Goal: Check status: Check status

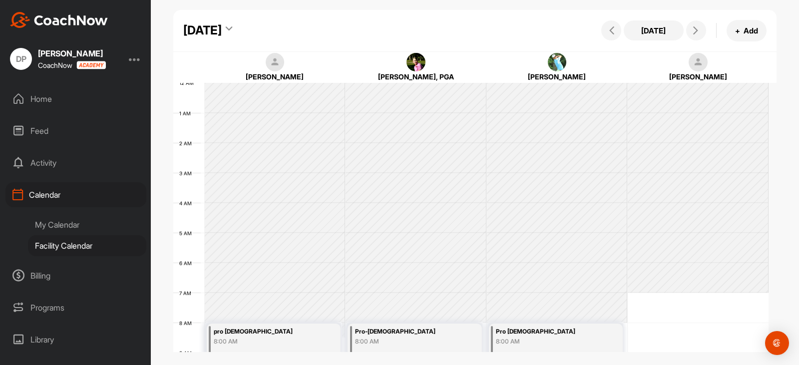
scroll to position [173, 0]
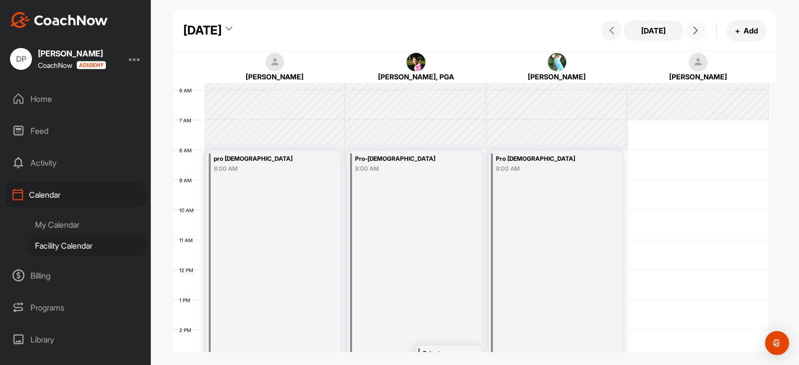
click at [692, 30] on icon at bounding box center [696, 30] width 8 height 8
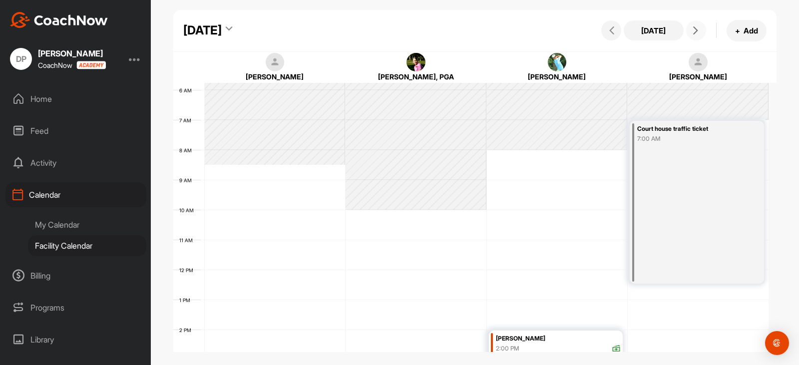
click at [692, 30] on icon at bounding box center [696, 30] width 8 height 8
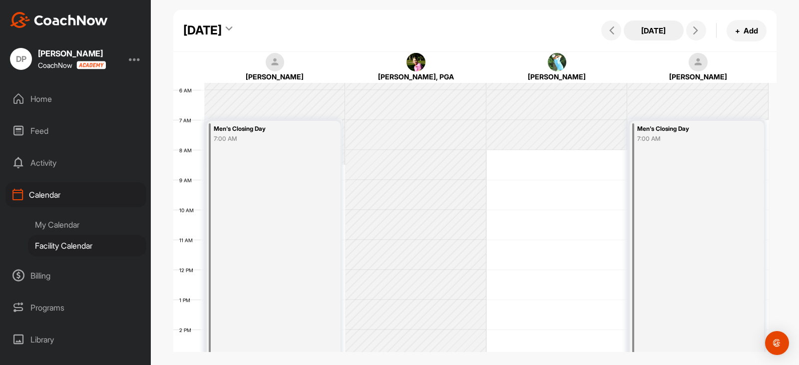
click at [650, 32] on button "[DATE]" at bounding box center [654, 30] width 60 height 20
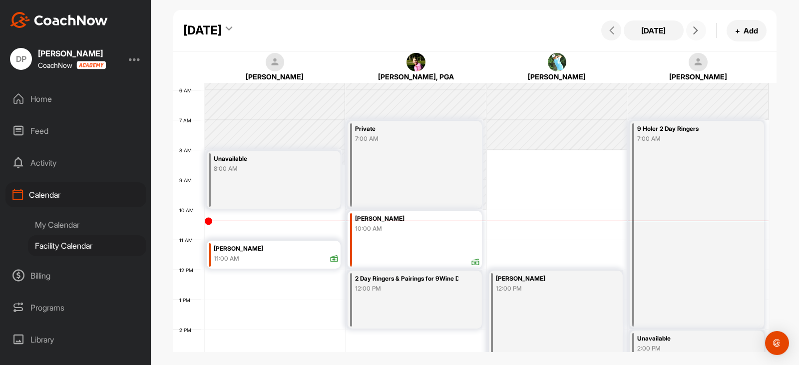
click at [693, 29] on icon at bounding box center [696, 30] width 8 height 8
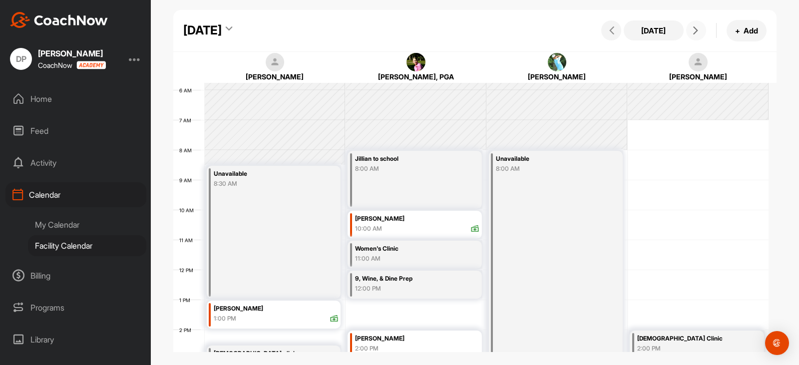
click at [693, 29] on icon at bounding box center [696, 30] width 8 height 8
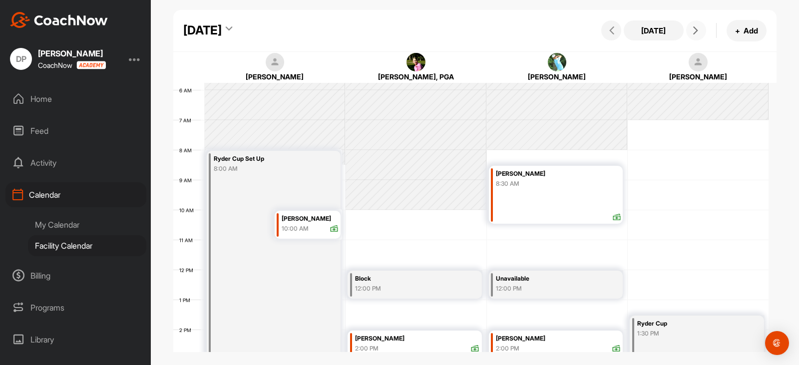
click at [693, 30] on icon at bounding box center [696, 30] width 8 height 8
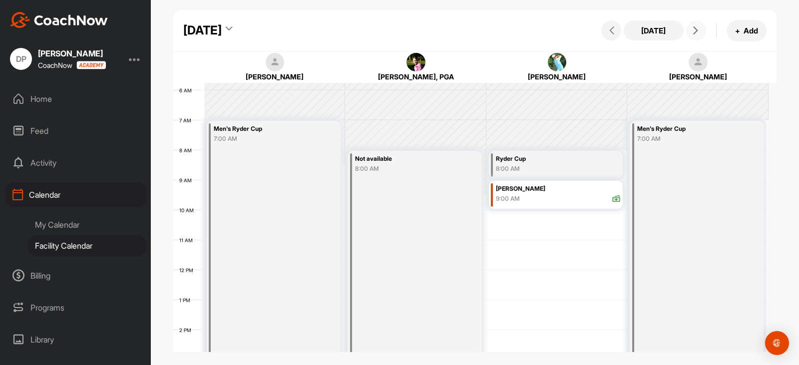
click at [693, 30] on icon at bounding box center [696, 30] width 8 height 8
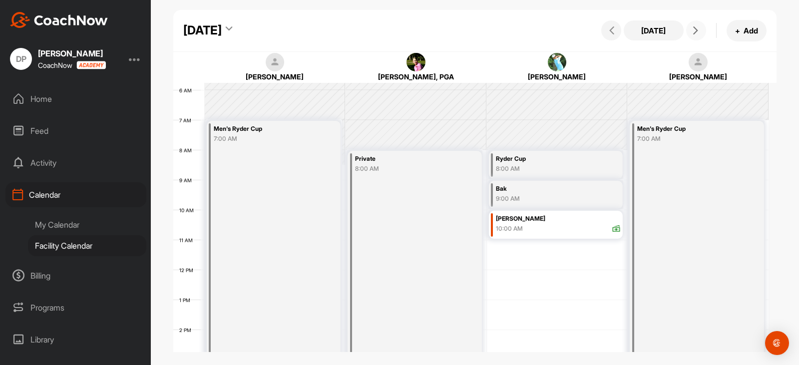
click at [689, 28] on button at bounding box center [696, 30] width 20 height 20
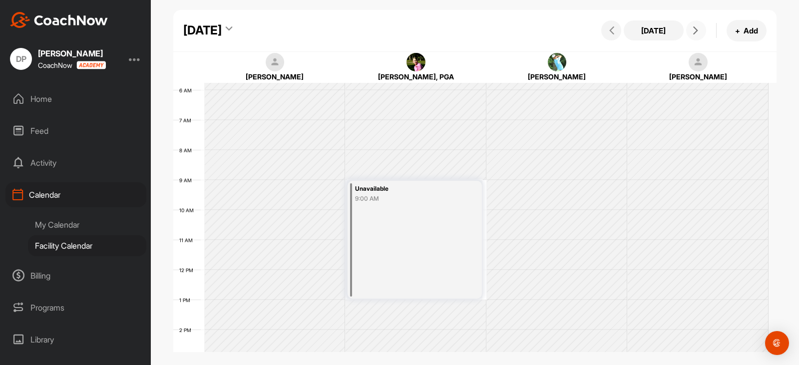
click at [689, 28] on button at bounding box center [696, 30] width 20 height 20
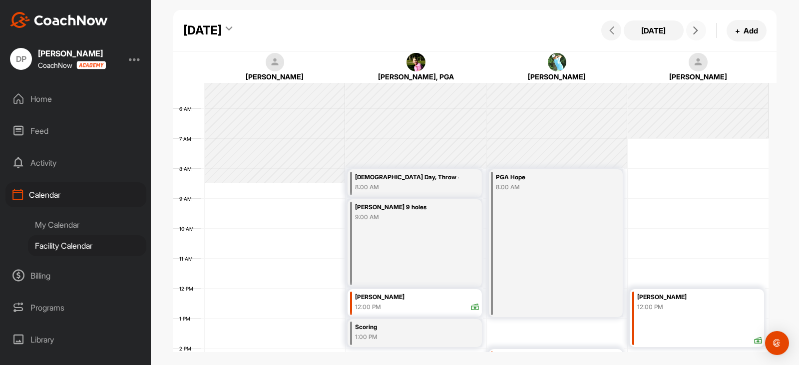
scroll to position [123, 0]
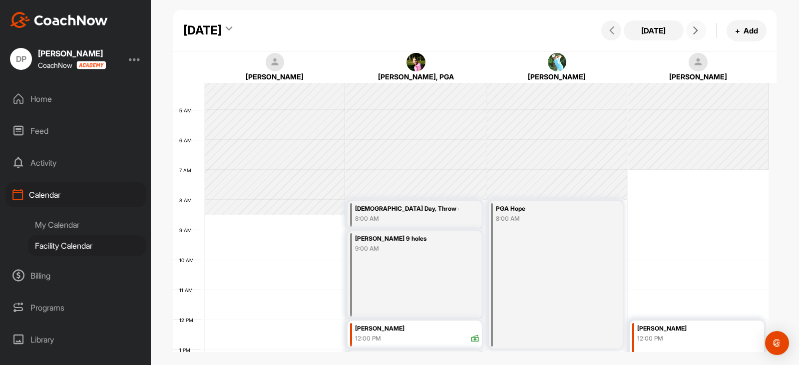
click at [696, 27] on icon at bounding box center [696, 30] width 8 height 8
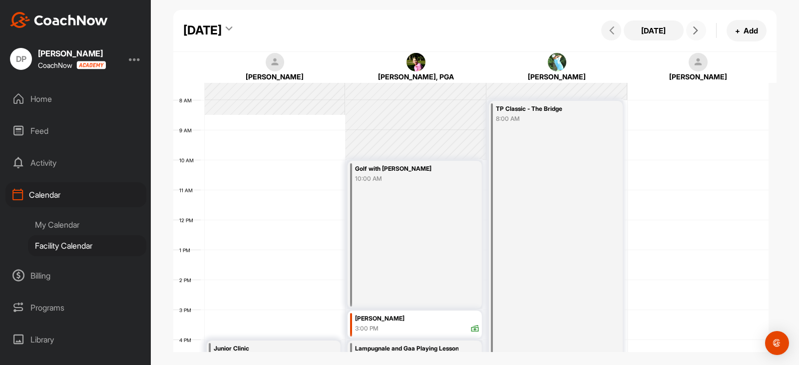
scroll to position [173, 0]
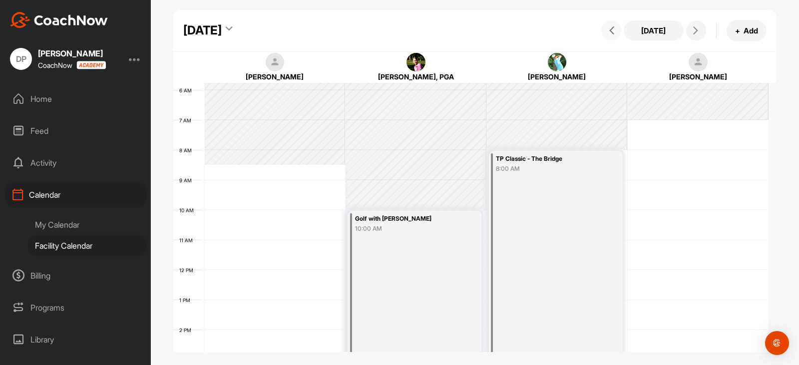
click at [611, 31] on icon at bounding box center [612, 30] width 8 height 8
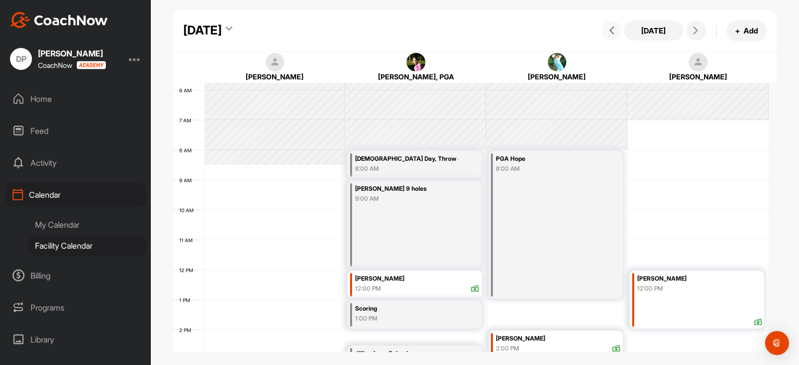
click at [611, 31] on icon at bounding box center [612, 30] width 8 height 8
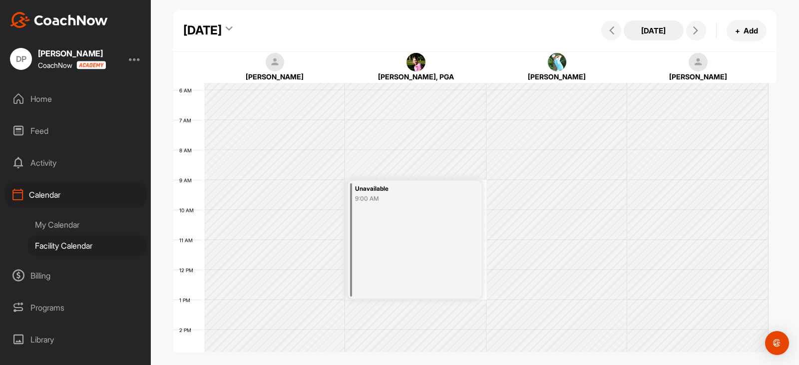
click at [662, 29] on button "[DATE]" at bounding box center [654, 30] width 60 height 20
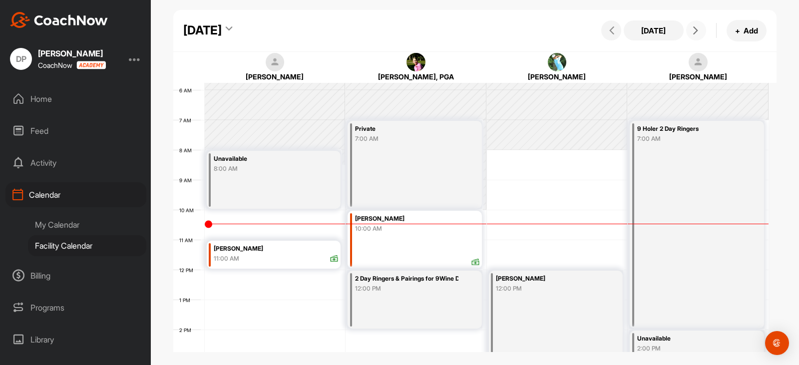
click at [699, 28] on icon at bounding box center [696, 30] width 8 height 8
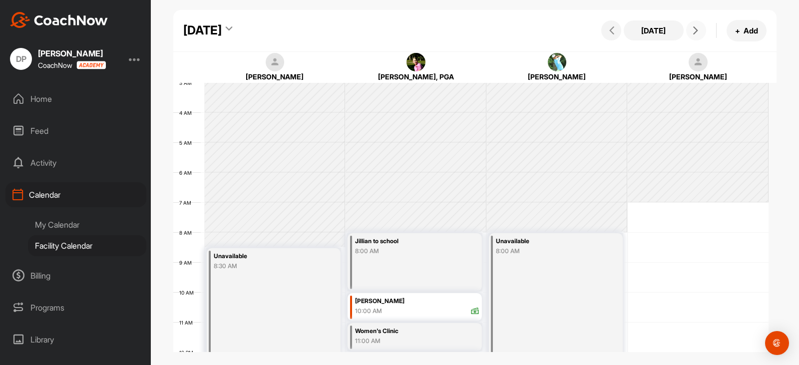
scroll to position [73, 0]
